Goal: Go to known website: Go to known website

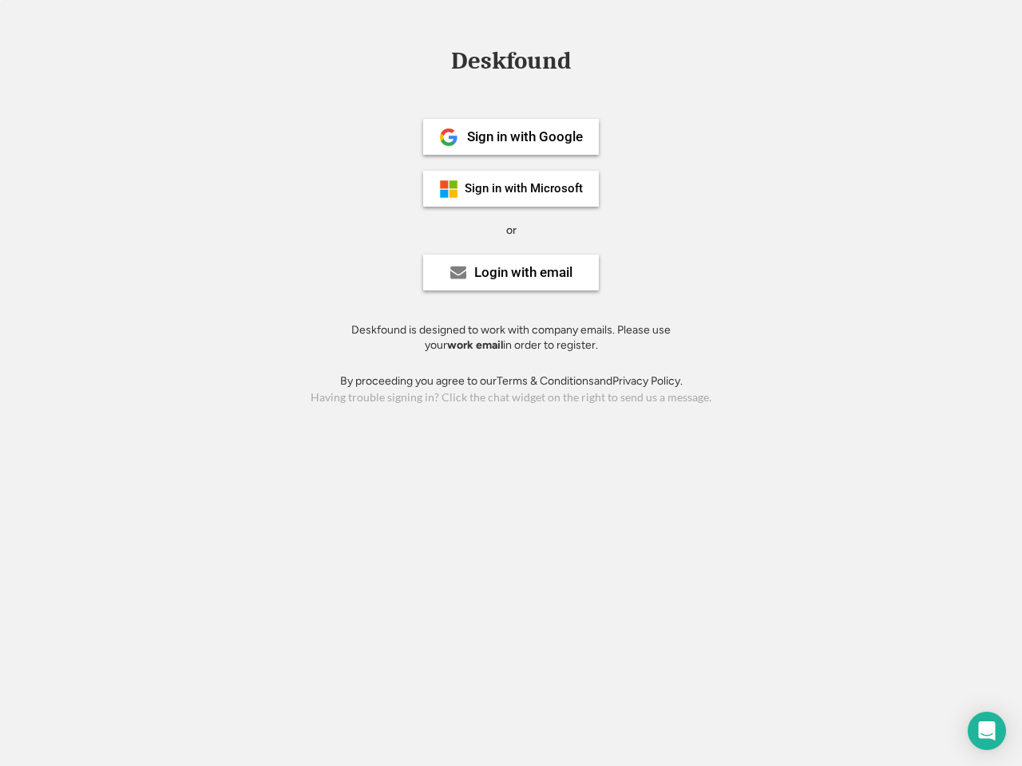
click at [511, 228] on div "or" at bounding box center [511, 231] width 10 height 16
click at [511, 64] on div "Deskfound" at bounding box center [511, 61] width 136 height 25
click at [437, 60] on div "Deskfound" at bounding box center [511, 64] width 1022 height 30
click at [511, 64] on div "Deskfound" at bounding box center [511, 61] width 136 height 25
click at [511, 230] on div "or" at bounding box center [511, 231] width 10 height 16
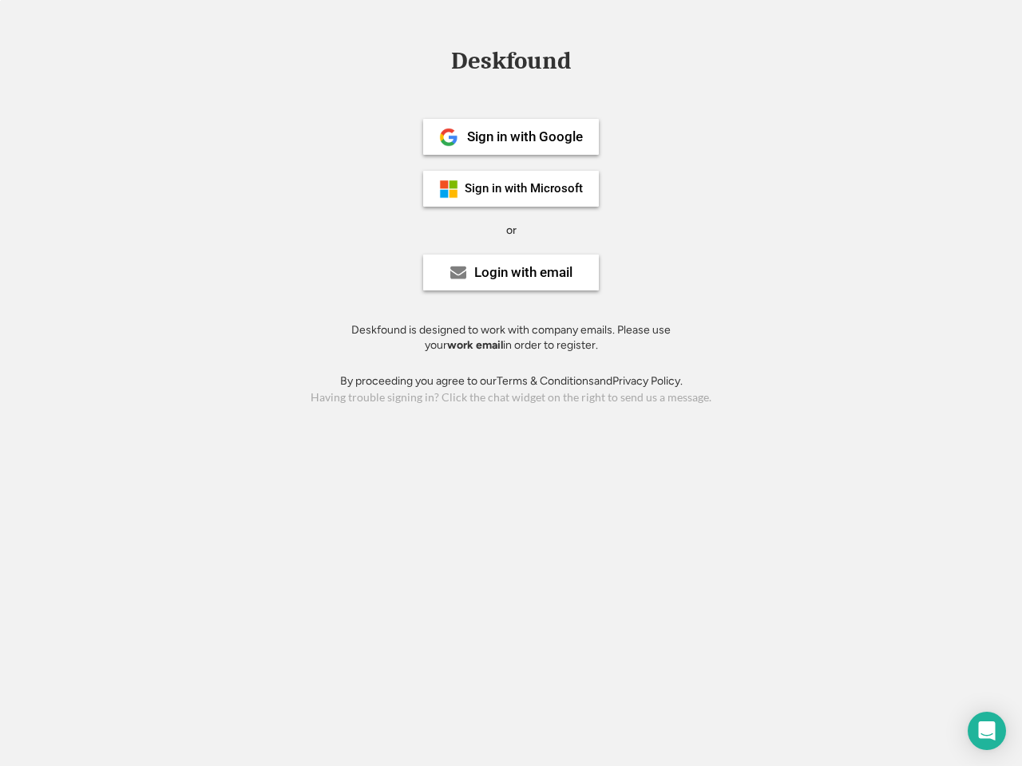
click at [511, 136] on div "Sign in with Google" at bounding box center [525, 137] width 116 height 14
click at [524, 136] on div "Sign in with Google" at bounding box center [525, 137] width 116 height 14
click at [449, 137] on img at bounding box center [448, 137] width 19 height 19
click at [511, 188] on div "Sign in with Microsoft" at bounding box center [523, 189] width 118 height 12
click at [524, 188] on div "Sign in with Microsoft" at bounding box center [523, 189] width 118 height 12
